Goal: Task Accomplishment & Management: Manage account settings

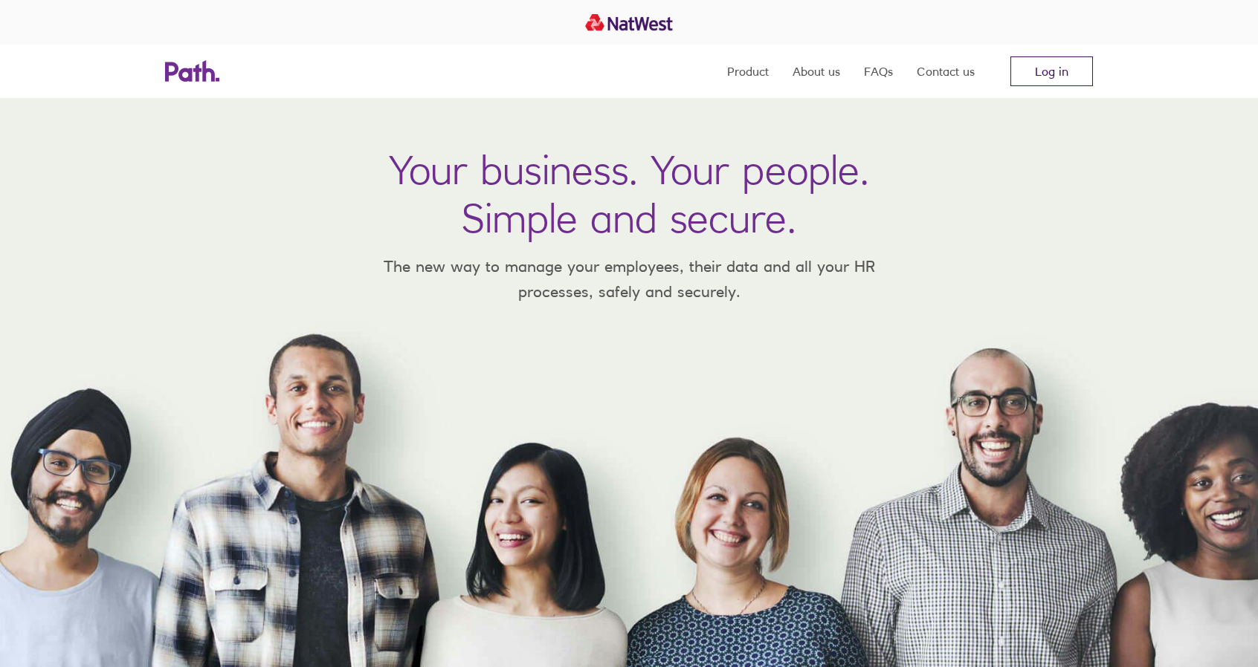
click at [1036, 68] on link "Log in" at bounding box center [1051, 71] width 83 height 30
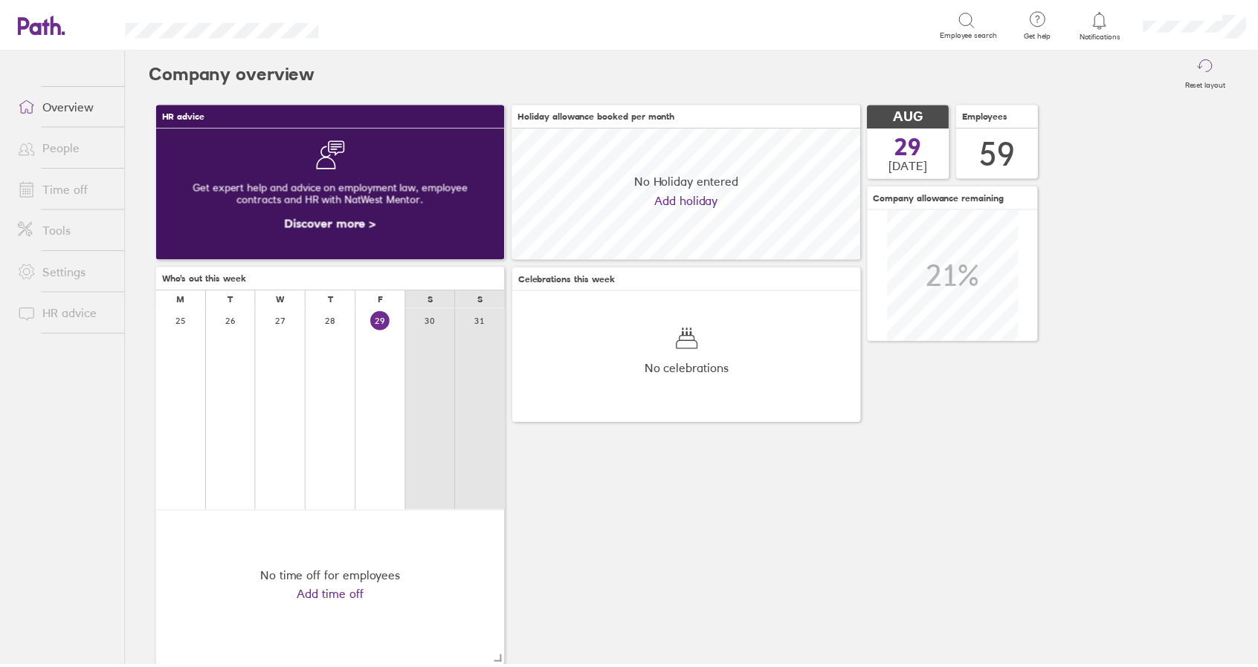
scroll to position [132, 351]
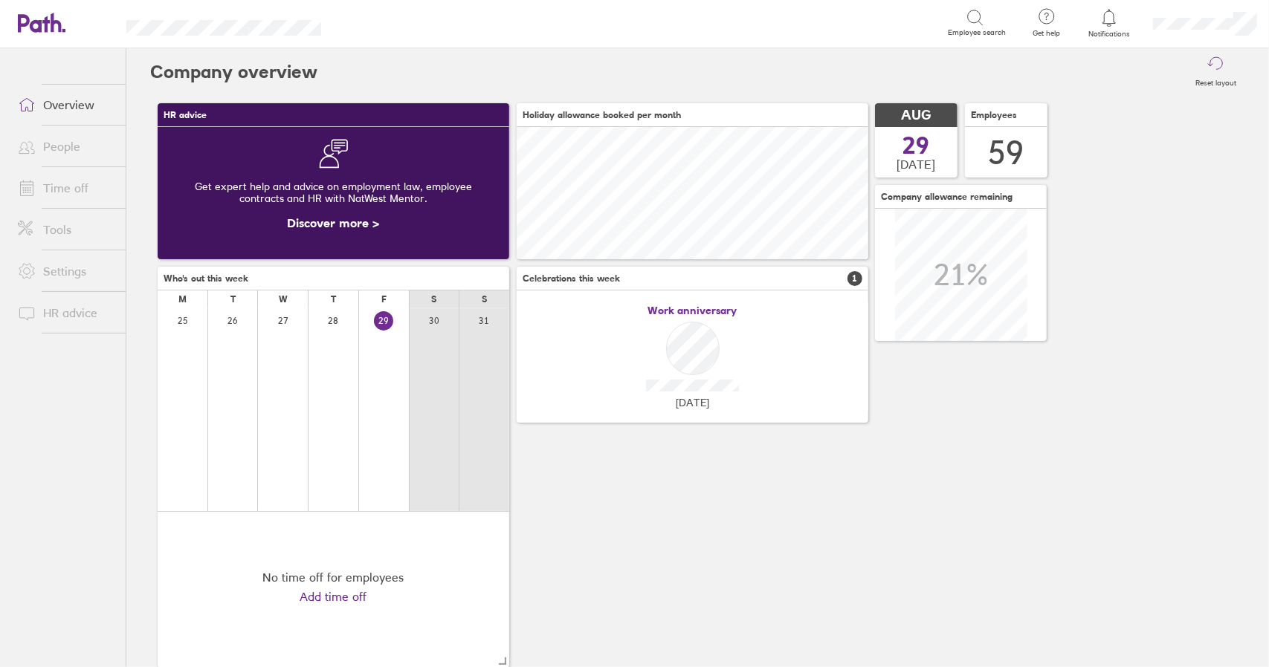
click at [82, 187] on link "Time off" at bounding box center [66, 188] width 120 height 30
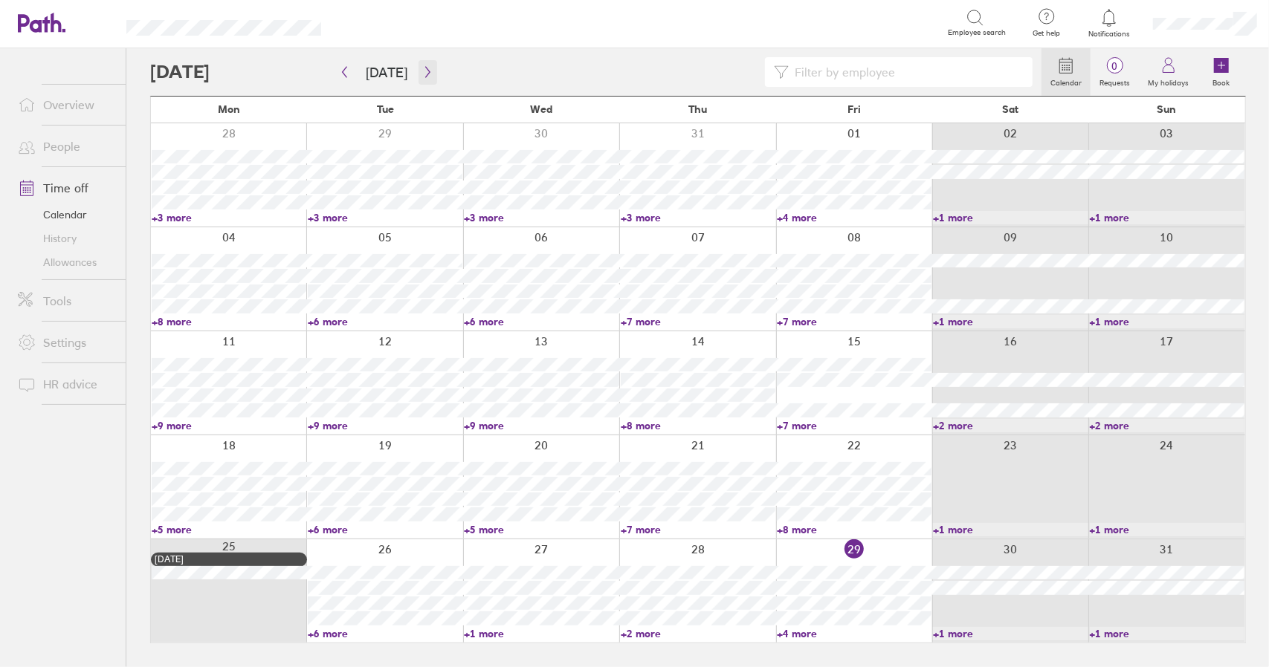
click at [428, 70] on icon "button" at bounding box center [427, 72] width 11 height 12
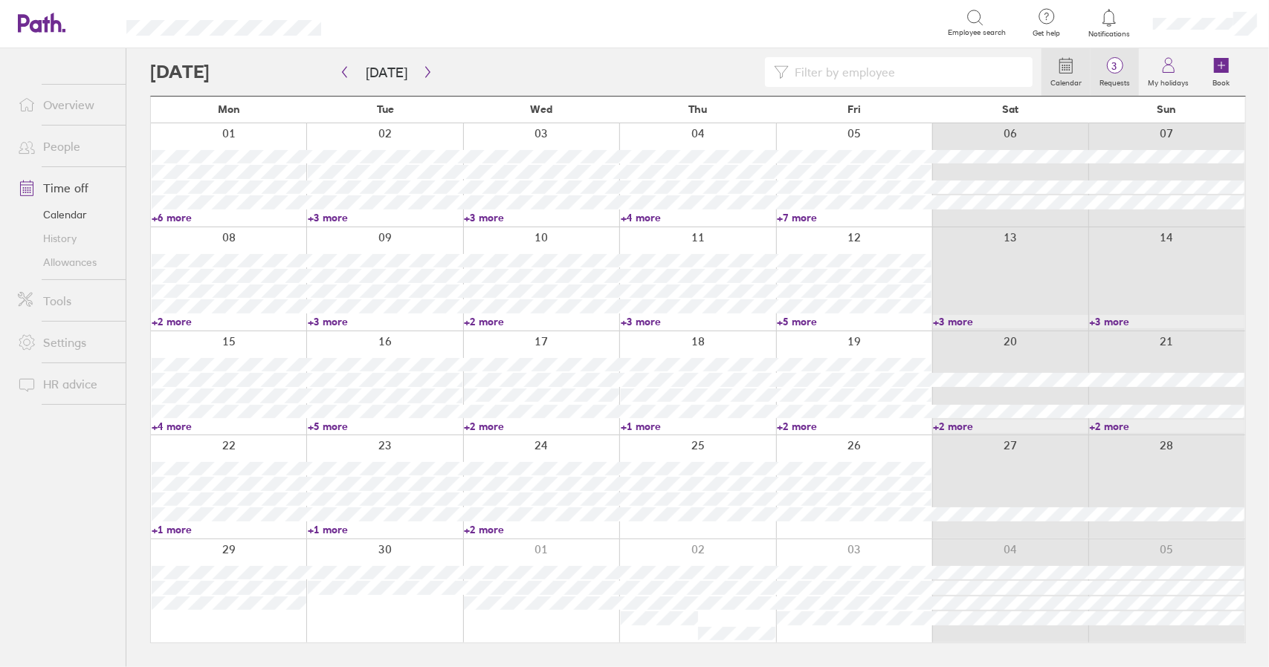
click at [1133, 65] on span "3" at bounding box center [1114, 66] width 48 height 12
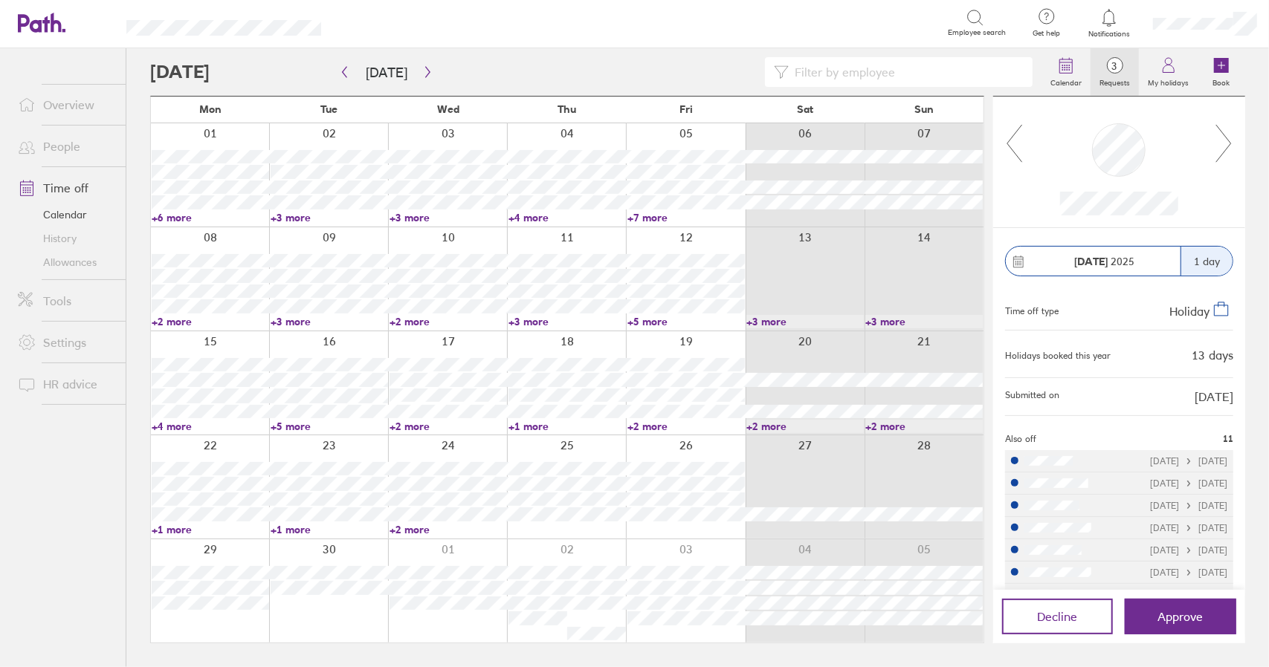
click at [183, 216] on link "+6 more" at bounding box center [210, 217] width 117 height 13
click at [1228, 143] on icon at bounding box center [1223, 143] width 19 height 40
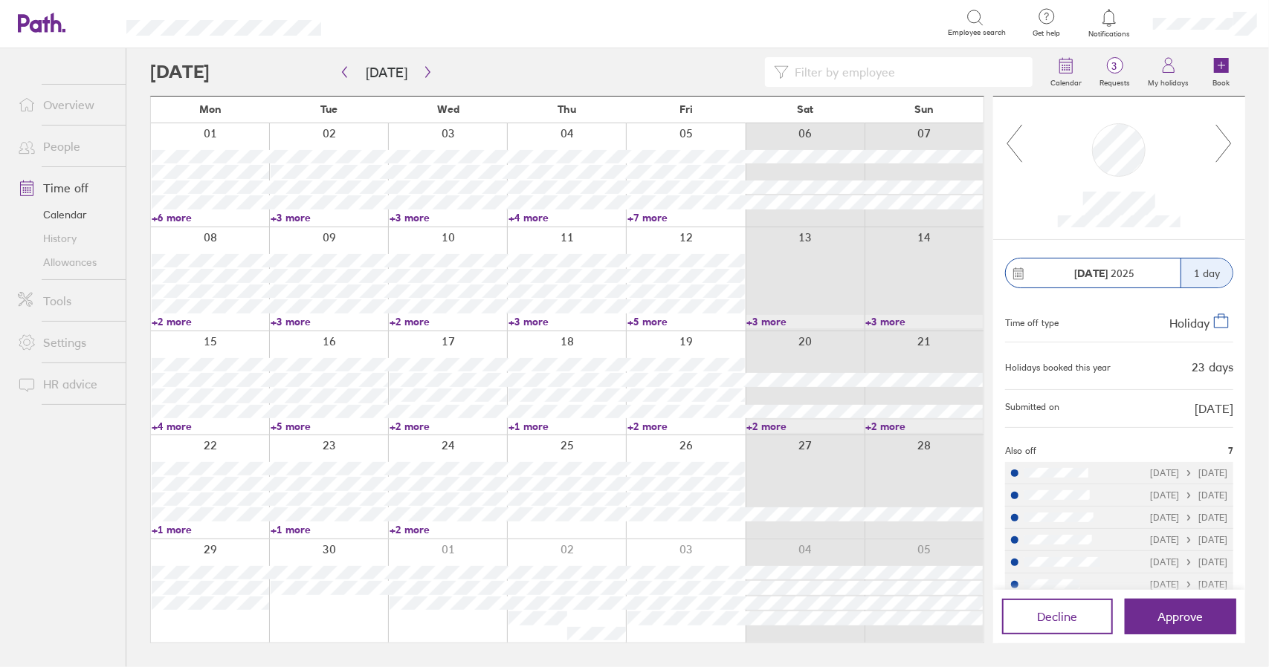
click at [1228, 143] on icon at bounding box center [1223, 143] width 19 height 40
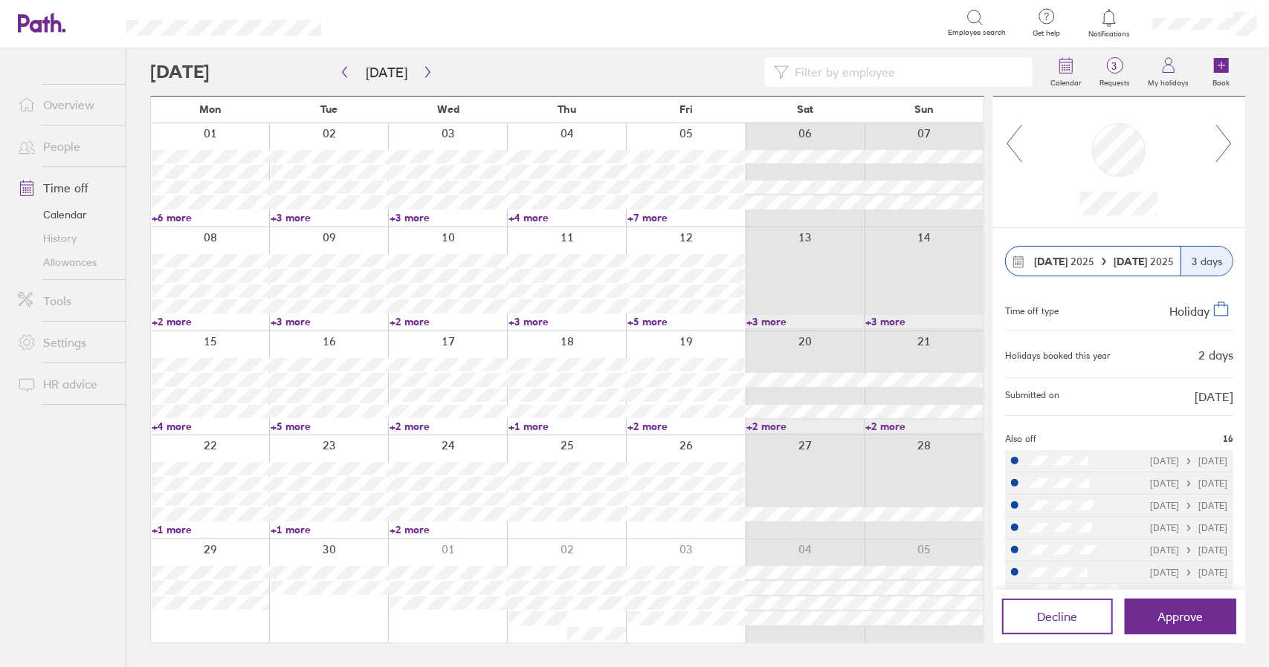
click at [1228, 143] on icon at bounding box center [1223, 143] width 19 height 40
click at [170, 219] on link "+6 more" at bounding box center [210, 217] width 117 height 13
click at [175, 219] on link "+6 more" at bounding box center [210, 217] width 117 height 13
click at [183, 215] on link "+6 more" at bounding box center [210, 217] width 117 height 13
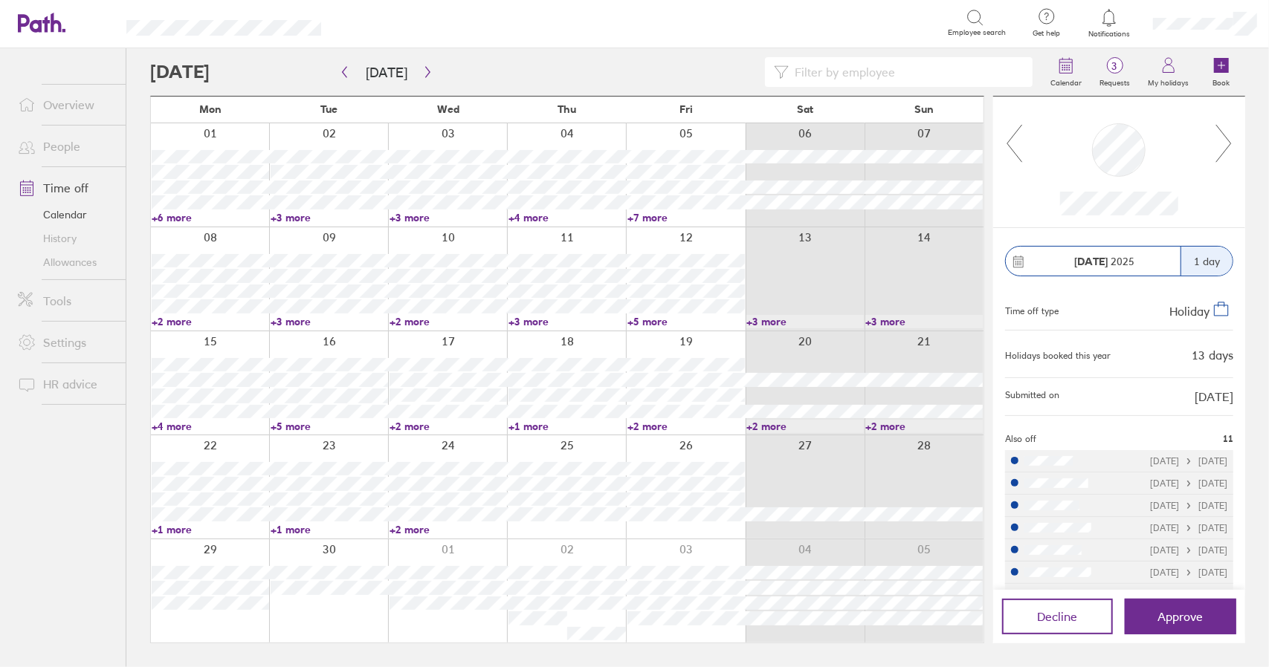
click at [183, 215] on link "+6 more" at bounding box center [210, 217] width 117 height 13
click at [180, 216] on link "+6 more" at bounding box center [210, 217] width 117 height 13
click at [1188, 616] on span "Approve" at bounding box center [1180, 616] width 45 height 13
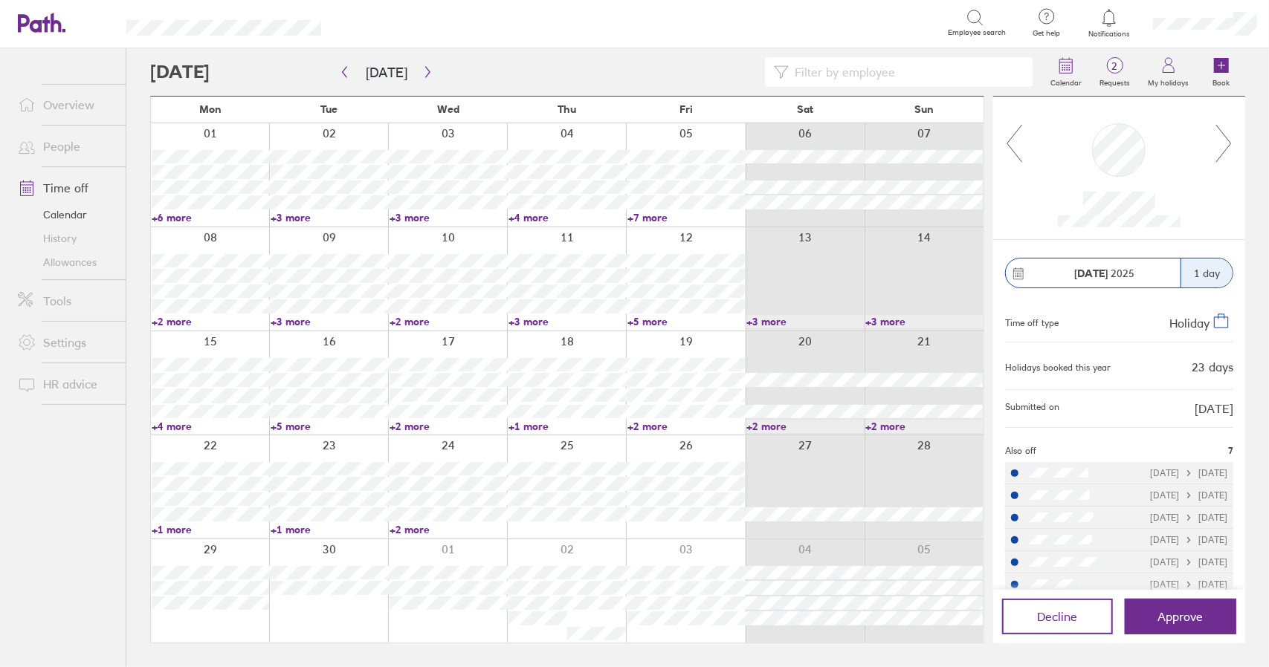
click at [79, 188] on link "Time off" at bounding box center [66, 188] width 120 height 30
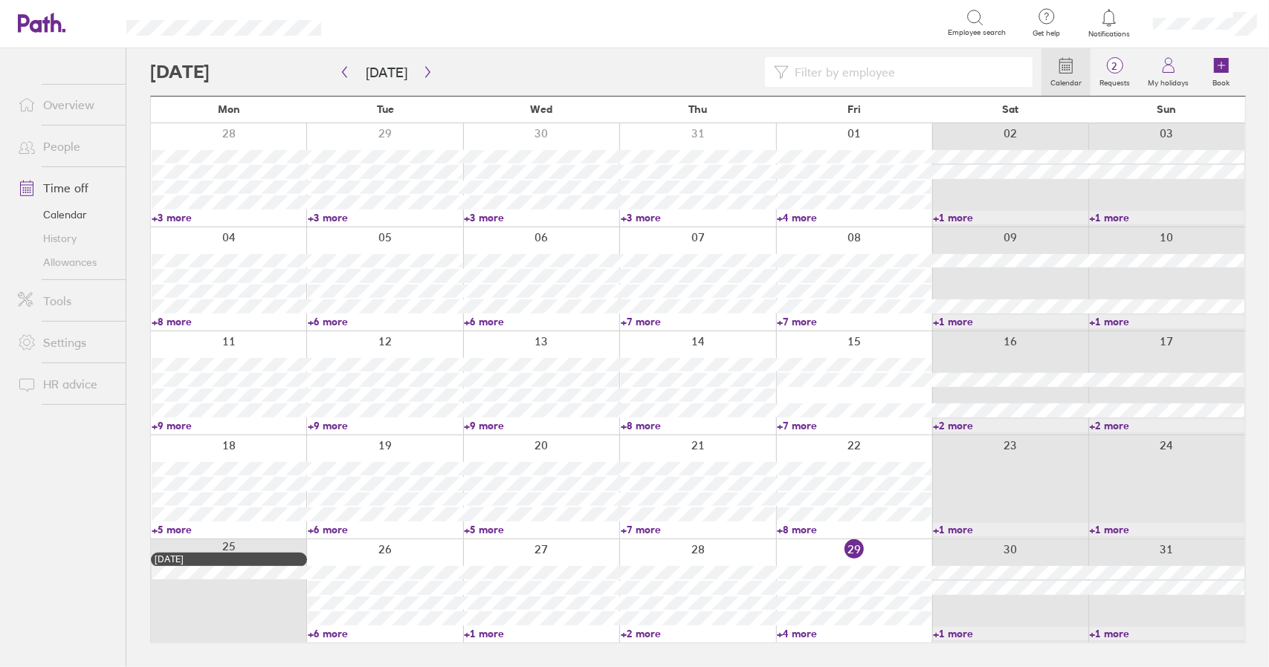
click at [803, 633] on link "+4 more" at bounding box center [854, 633] width 155 height 13
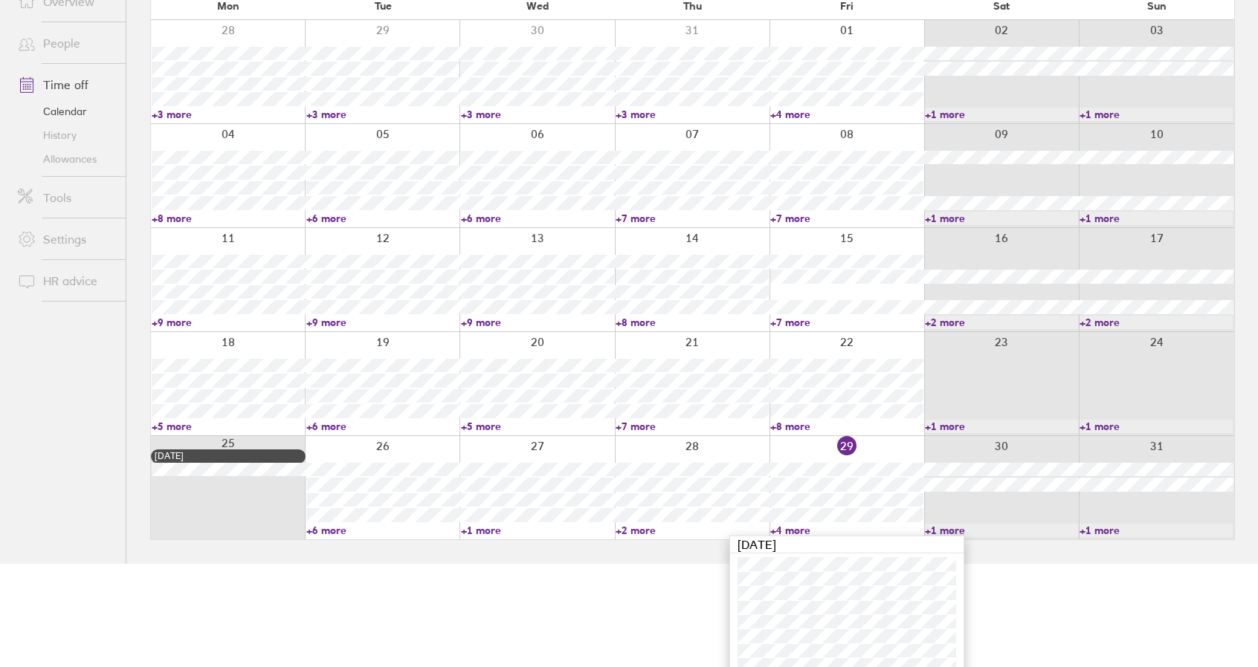
scroll to position [115, 0]
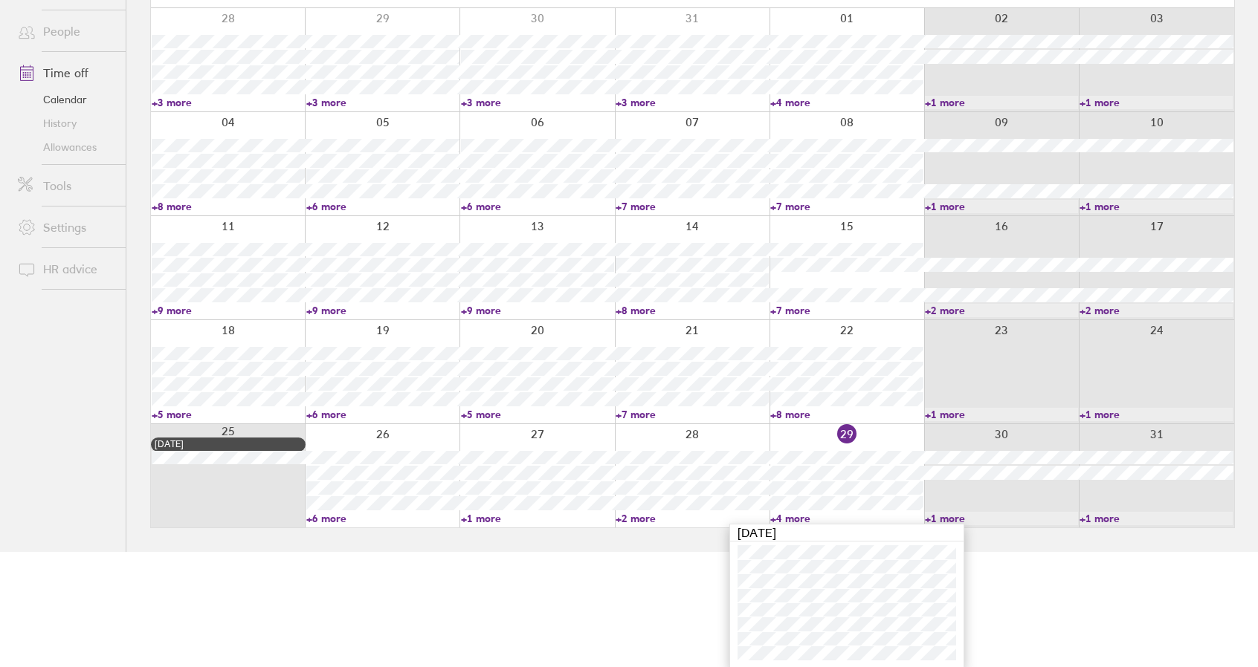
click at [801, 518] on link "+4 more" at bounding box center [846, 518] width 153 height 13
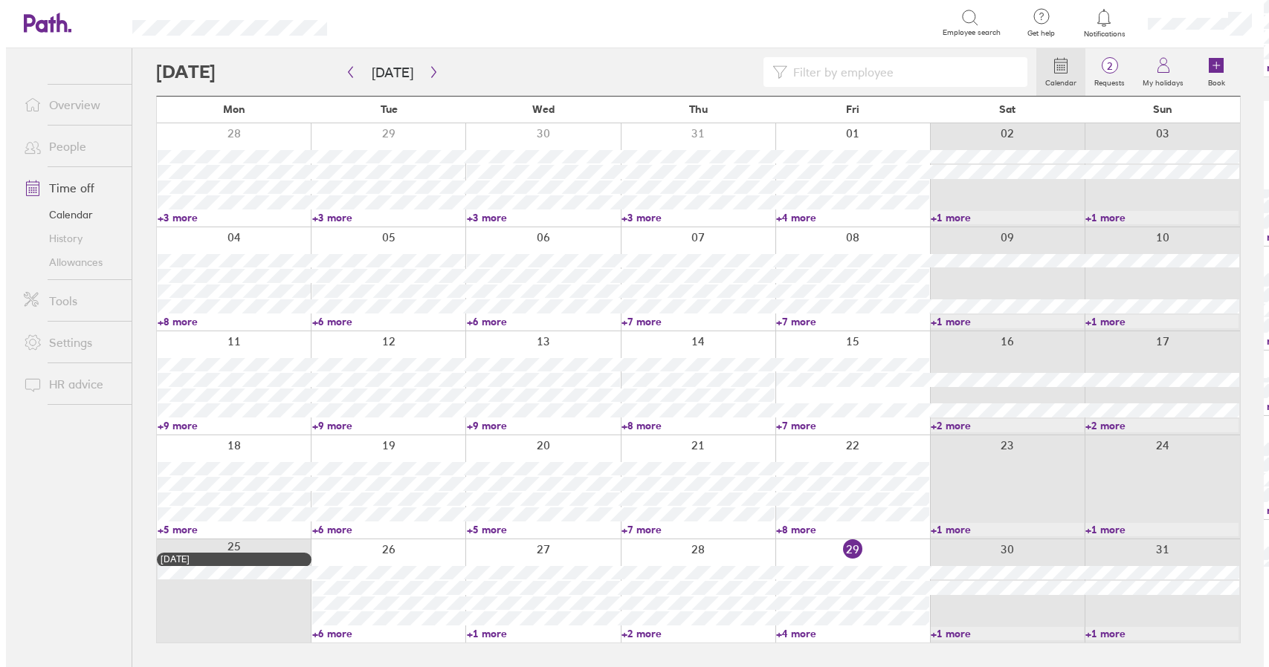
scroll to position [0, 0]
click at [890, 541] on div at bounding box center [854, 591] width 156 height 103
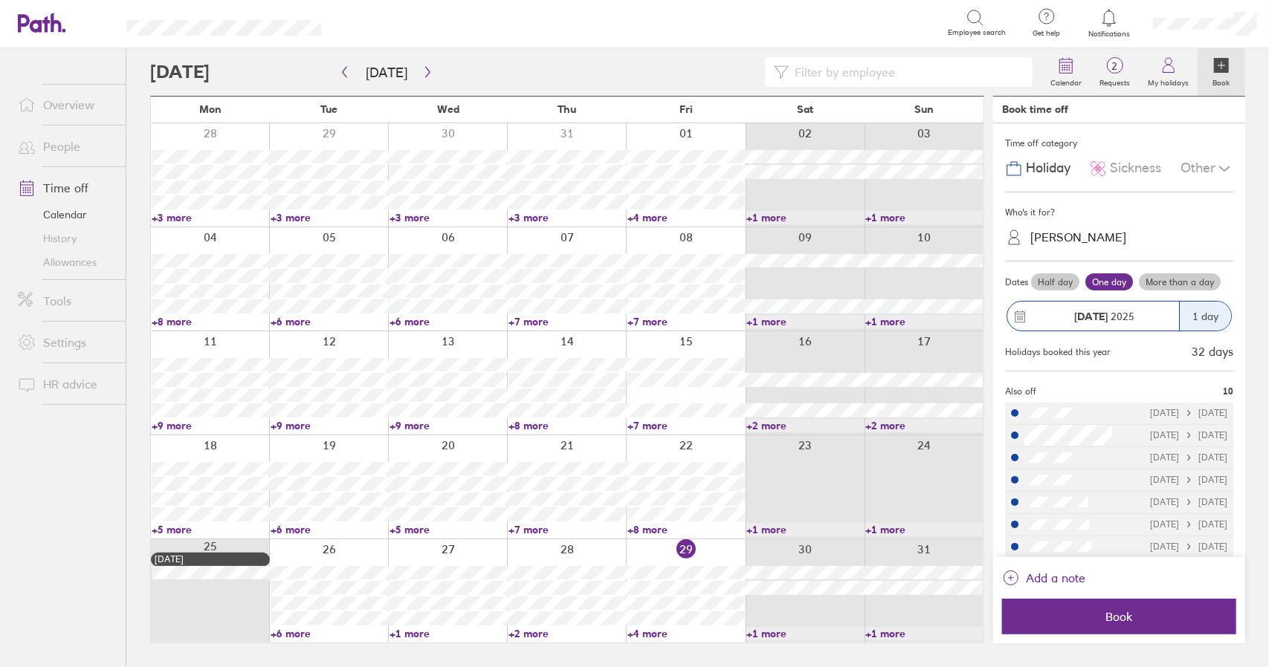
click at [1135, 169] on span "Sickness" at bounding box center [1135, 169] width 51 height 16
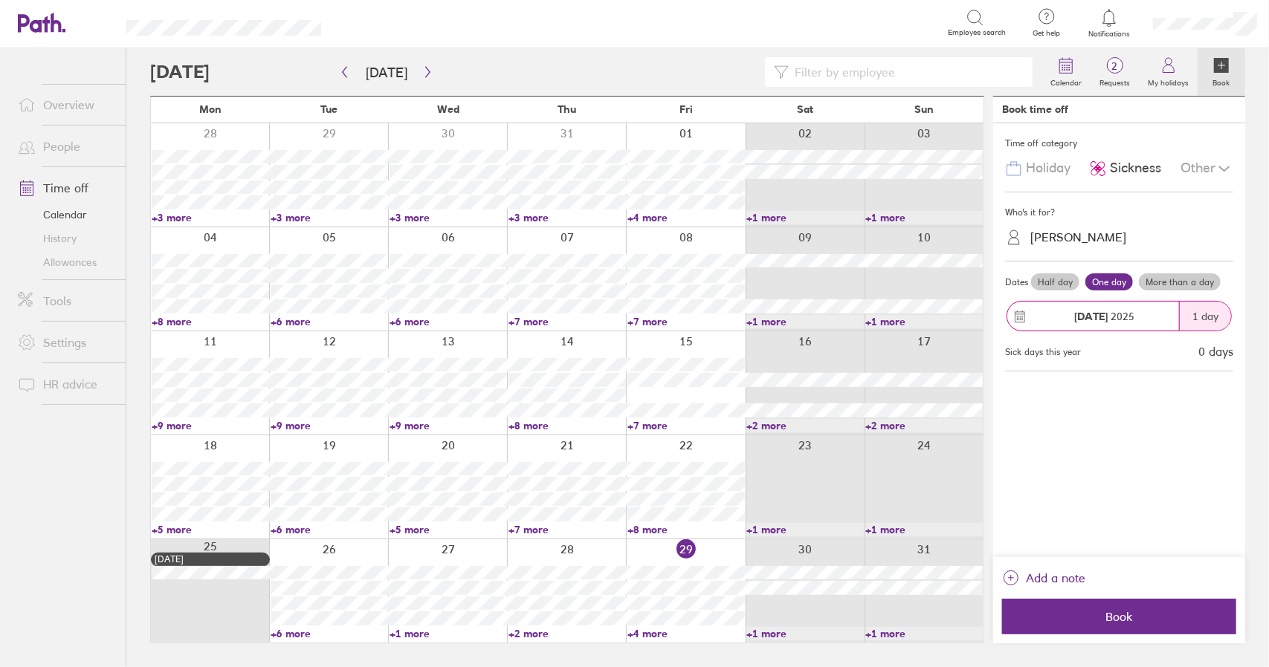
click at [1070, 236] on div "[PERSON_NAME]" at bounding box center [1078, 237] width 96 height 14
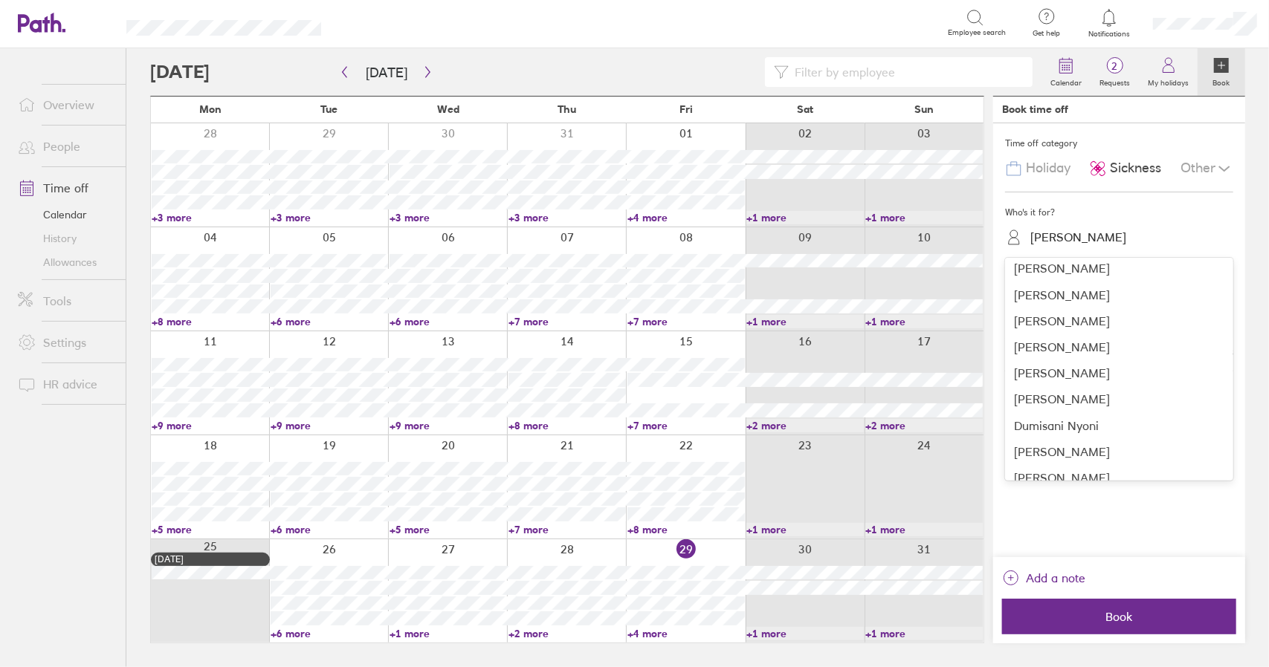
scroll to position [372, 0]
click at [1079, 302] on div "[PERSON_NAME]" at bounding box center [1119, 295] width 228 height 26
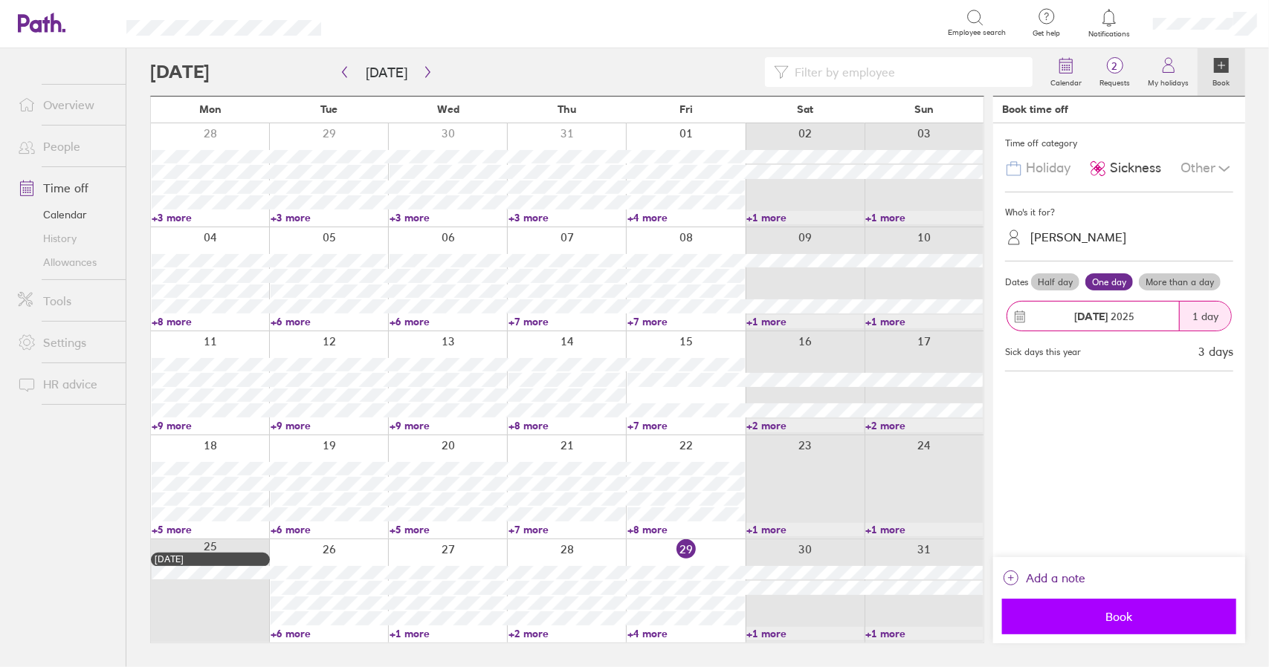
click at [1122, 618] on span "Book" at bounding box center [1118, 616] width 213 height 13
